Goal: Transaction & Acquisition: Subscribe to service/newsletter

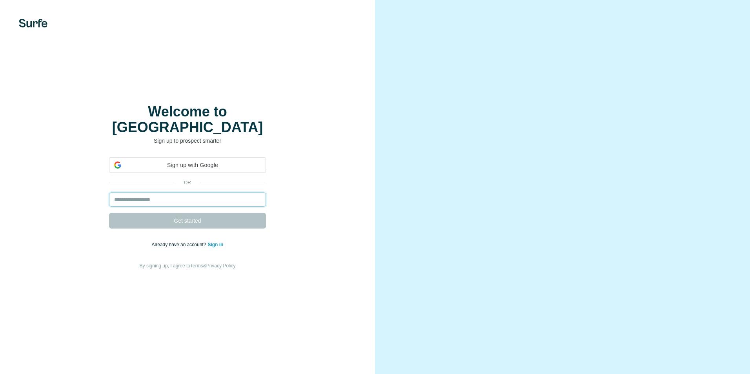
drag, startPoint x: 253, startPoint y: 193, endPoint x: 257, endPoint y: 189, distance: 5.6
click at [253, 193] on input "email" at bounding box center [187, 200] width 157 height 14
type input "**********"
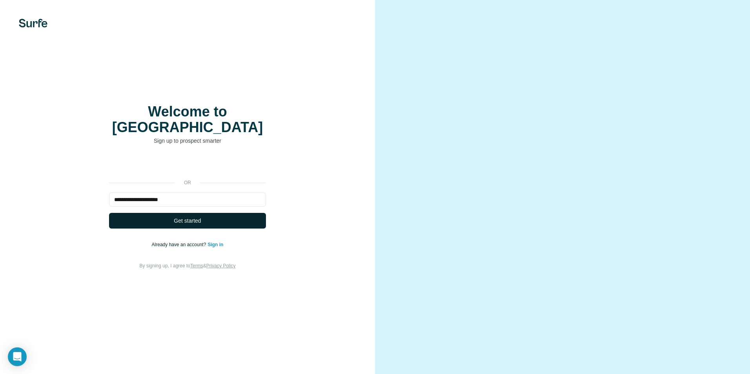
click at [246, 213] on button "Get started" at bounding box center [187, 221] width 157 height 16
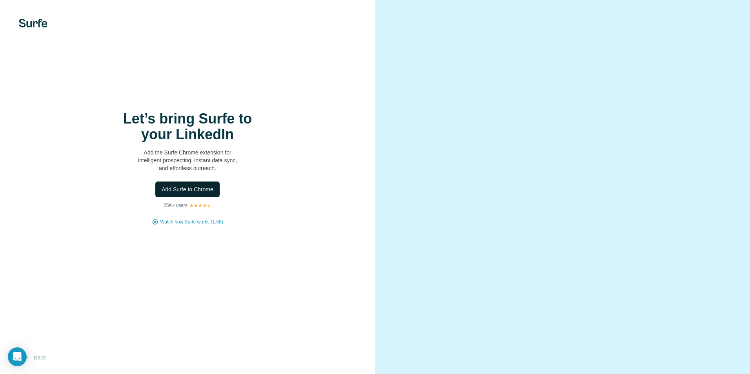
click at [210, 195] on button "Add Surfe to Chrome" at bounding box center [187, 190] width 64 height 16
click at [210, 194] on button "Add Surfe to Chrome" at bounding box center [187, 190] width 64 height 16
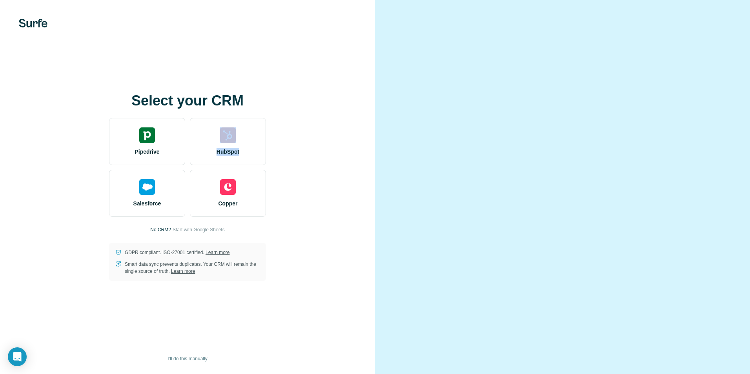
click at [210, 115] on div "Select your CRM Pipedrive HubSpot Salesforce Copper No CRM? Start with Google S…" at bounding box center [188, 187] width 344 height 188
drag, startPoint x: 221, startPoint y: 114, endPoint x: 296, endPoint y: 81, distance: 81.5
click at [296, 81] on div "Select your CRM Pipedrive HubSpot Salesforce Copper No CRM? Start with Google S…" at bounding box center [187, 187] width 375 height 374
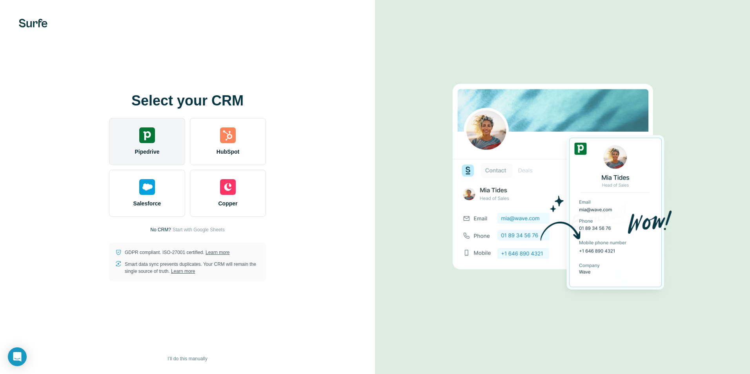
click at [155, 161] on div "Pipedrive" at bounding box center [147, 141] width 76 height 47
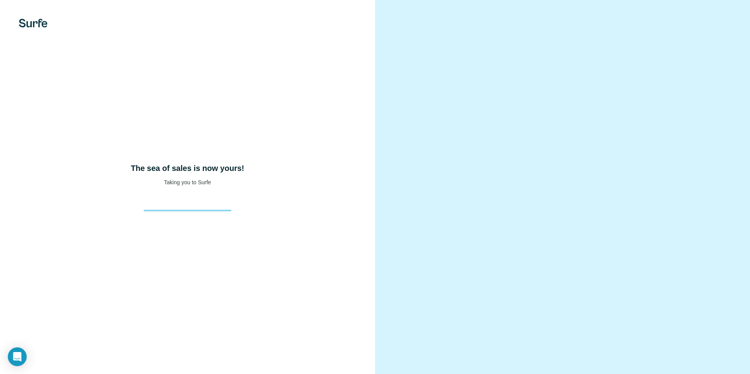
drag, startPoint x: 280, startPoint y: 217, endPoint x: 380, endPoint y: 254, distance: 106.0
click at [380, 254] on div "The sea of sales is now yours! Taking you to Surfe" at bounding box center [375, 187] width 750 height 374
